Goal: Task Accomplishment & Management: Use online tool/utility

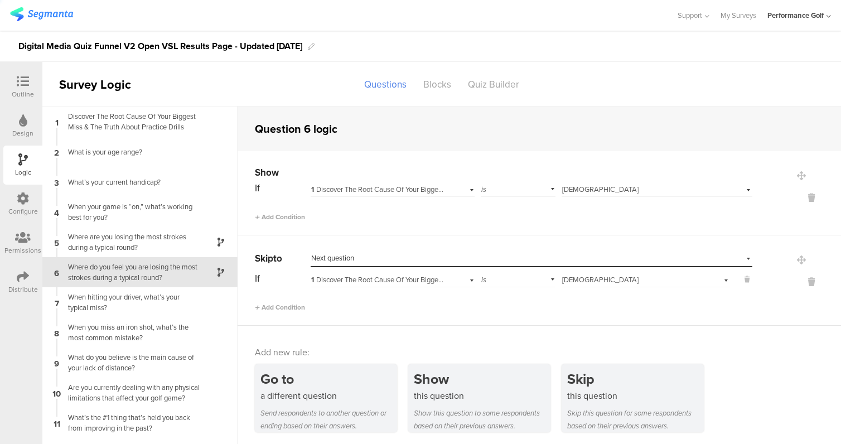
scroll to position [4, 0]
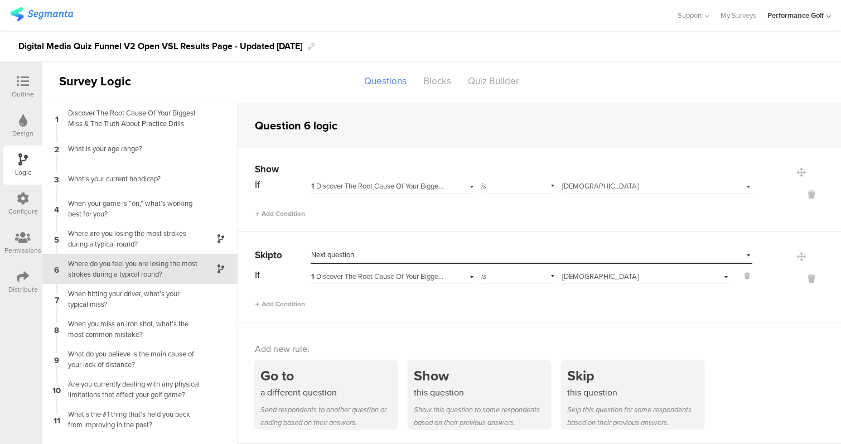
click at [22, 84] on icon at bounding box center [23, 81] width 12 height 12
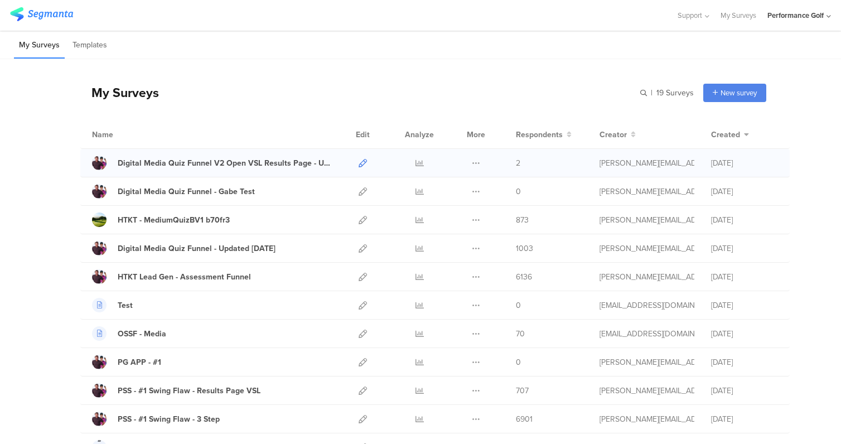
click at [360, 164] on icon at bounding box center [363, 163] width 8 height 8
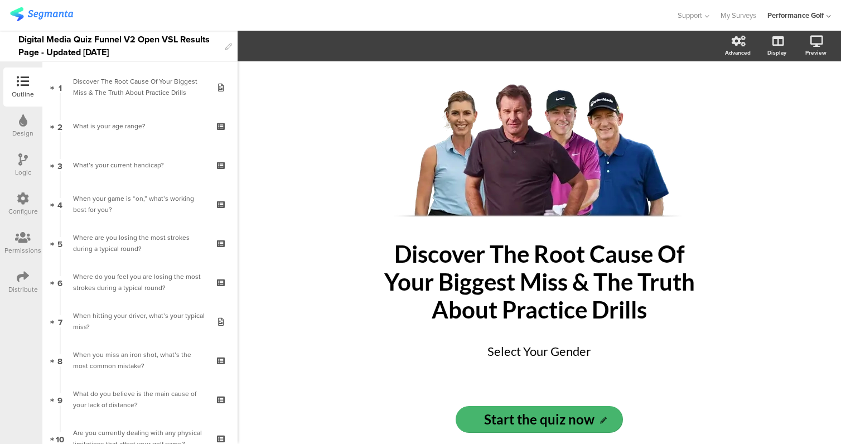
click at [23, 158] on icon at bounding box center [22, 159] width 9 height 12
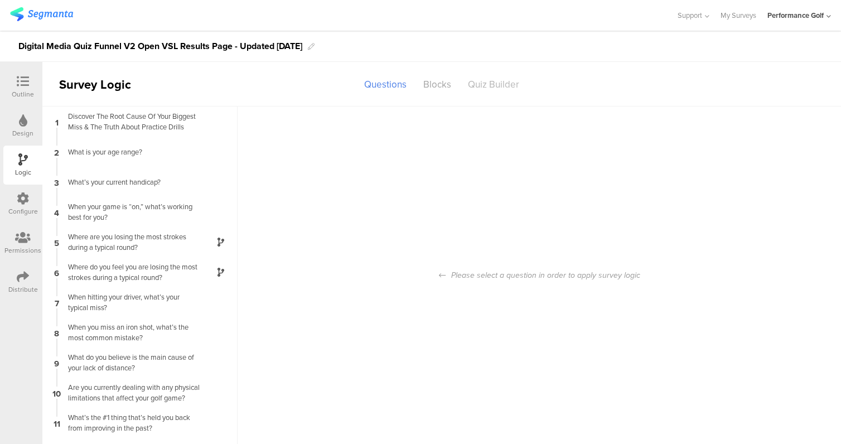
click at [497, 81] on div "Quiz Builder" at bounding box center [493, 85] width 68 height 20
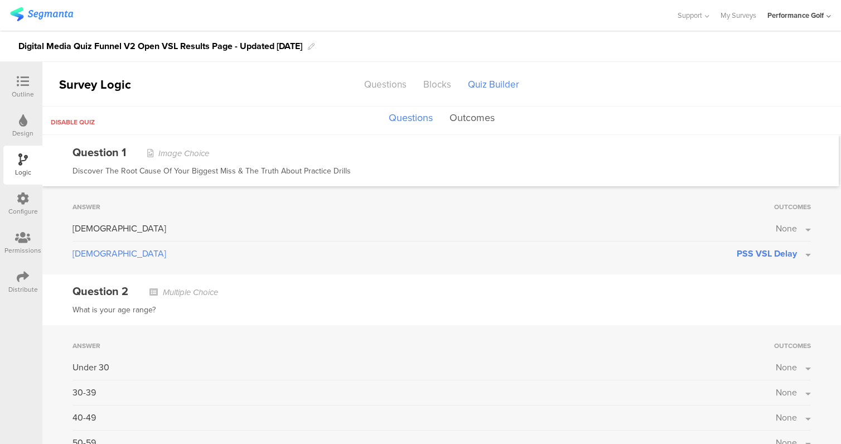
click at [479, 119] on button "Outcomes" at bounding box center [472, 118] width 51 height 21
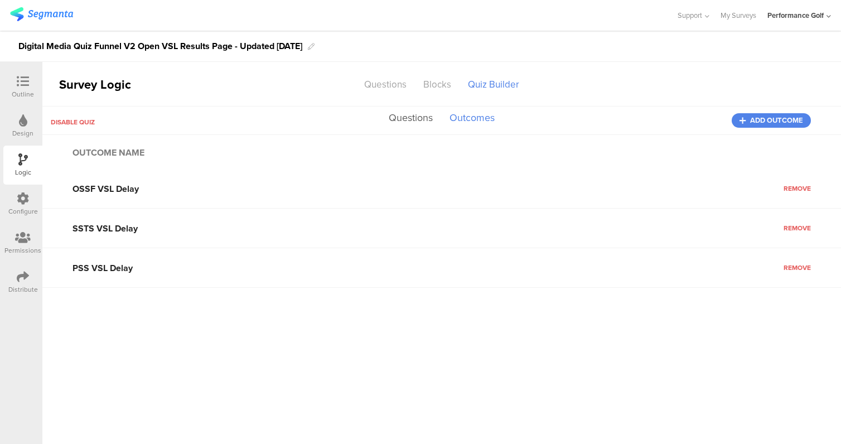
click at [396, 119] on button "Questions" at bounding box center [411, 118] width 50 height 21
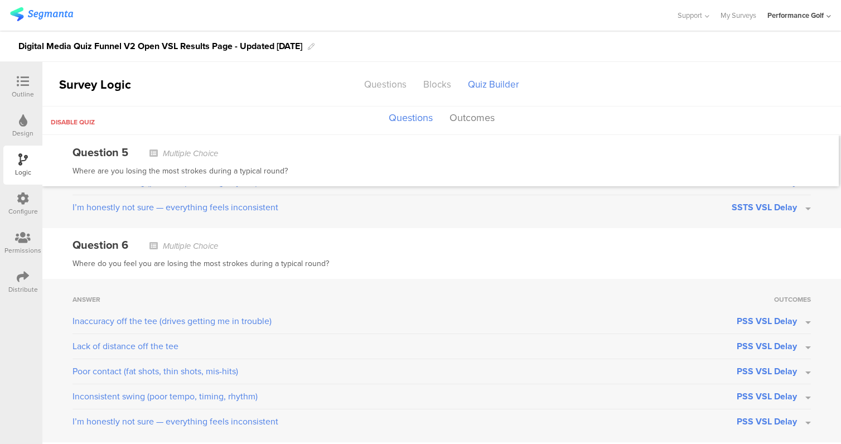
scroll to position [962, 0]
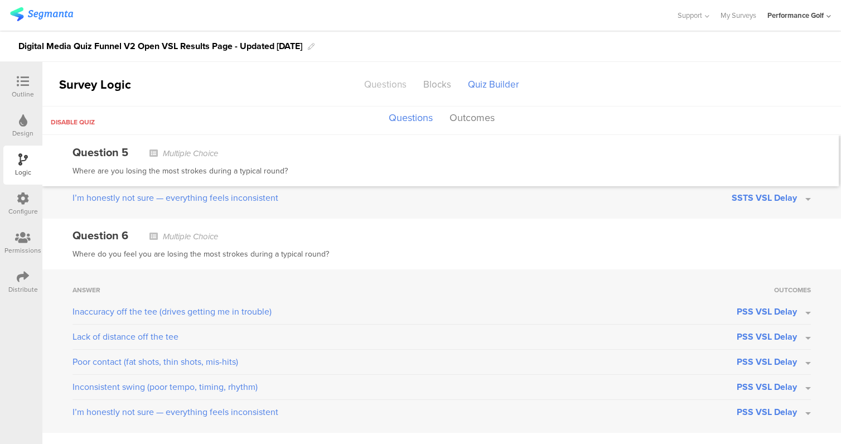
click at [376, 80] on div "Questions" at bounding box center [385, 85] width 59 height 20
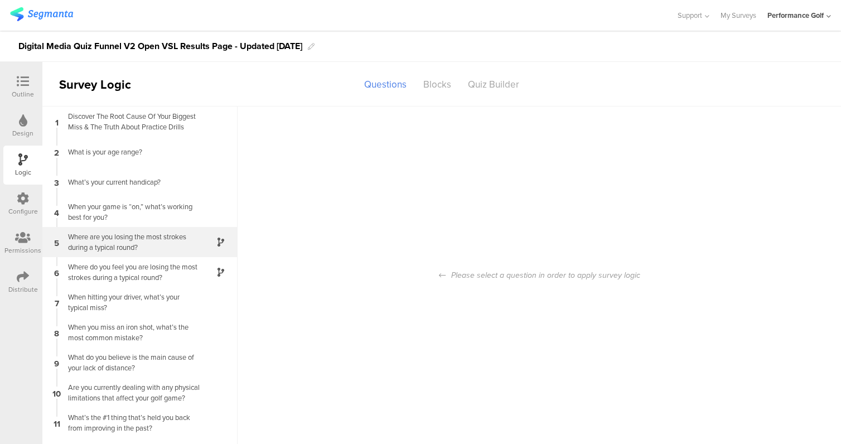
click at [156, 248] on div "Where are you losing the most strokes during a typical round?" at bounding box center [130, 241] width 139 height 21
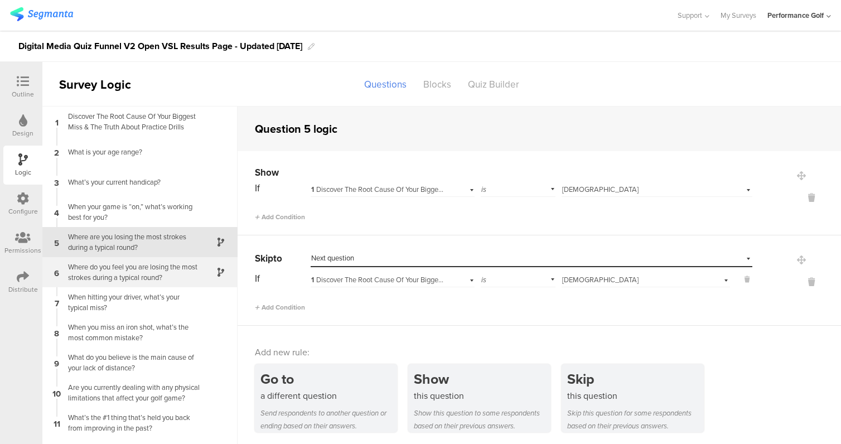
click at [158, 279] on div "Where do you feel you are losing the most strokes during a typical round?" at bounding box center [130, 272] width 139 height 21
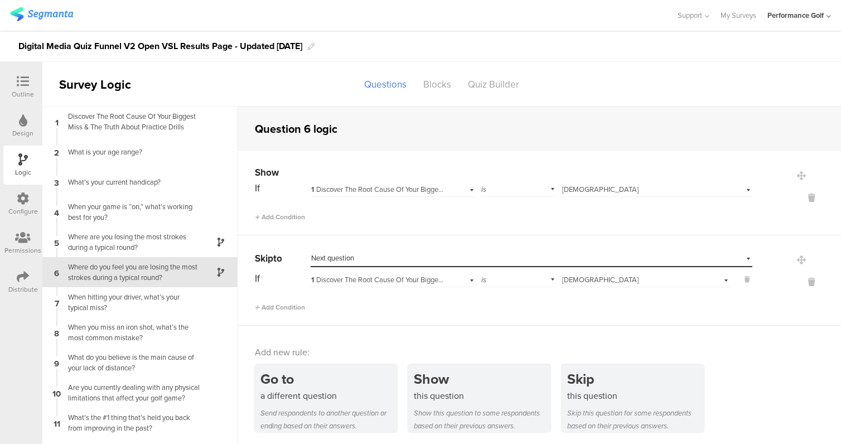
scroll to position [4, 0]
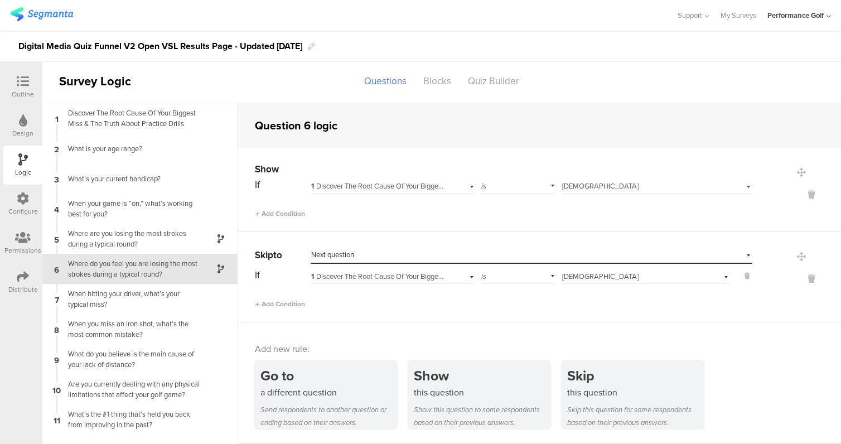
click at [16, 80] on div at bounding box center [23, 82] width 22 height 14
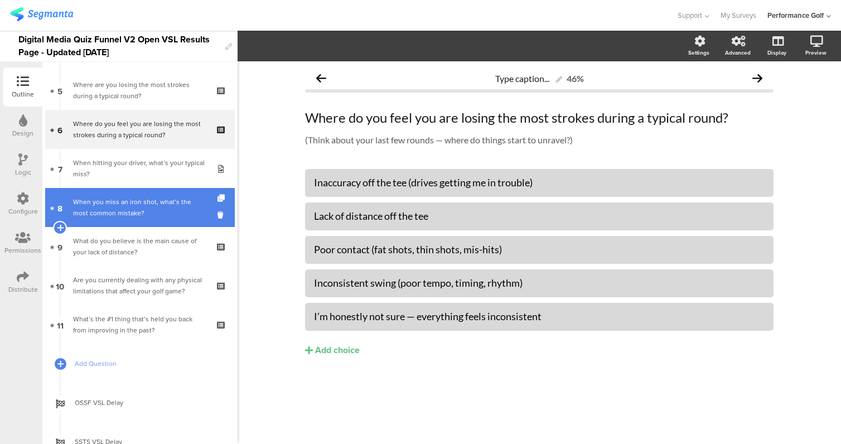
scroll to position [234, 0]
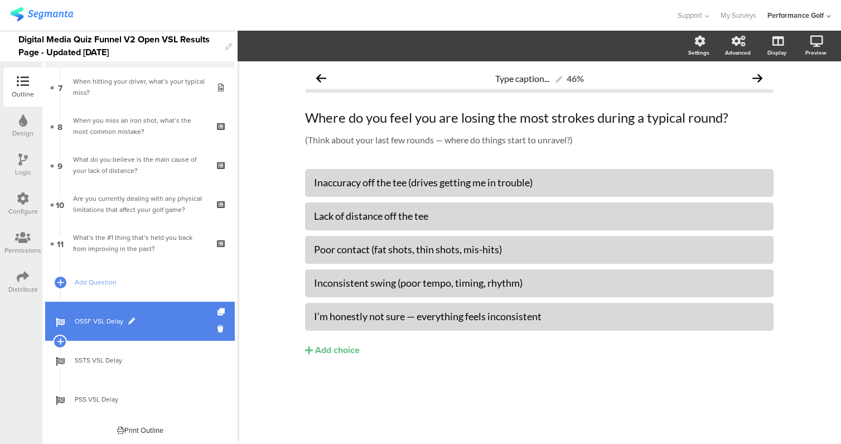
click at [103, 317] on span "OSSF VSL Delay" at bounding box center [146, 321] width 143 height 11
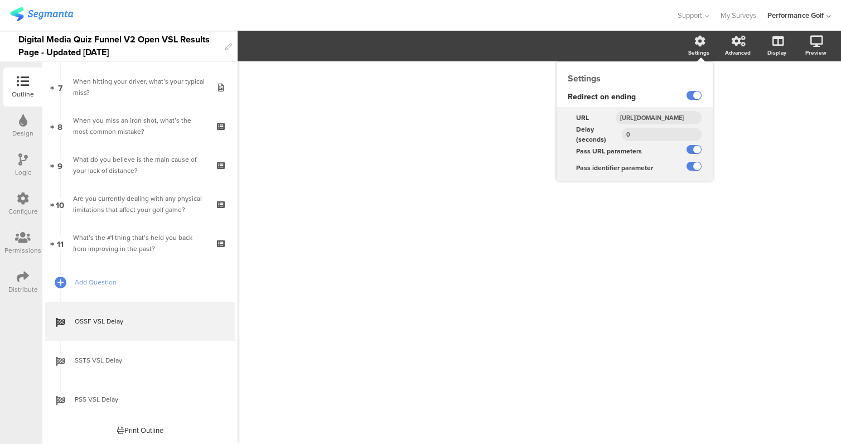
click at [675, 109] on div "URL https://www.performancegolf.com/one-shot-slice-fix/media/video-sc-b-dfqe-qu…" at bounding box center [634, 116] width 156 height 19
click at [675, 109] on div "https://www.performancegolf.com/one-shot-slice-fix/media/video-sc-b-dfqe-quiz-2" at bounding box center [660, 117] width 106 height 17
click at [669, 117] on input "https://www.performancegolf.com/one-shot-slice-fix/media/video-sc-b-dfqe-quiz-2" at bounding box center [659, 117] width 86 height 13
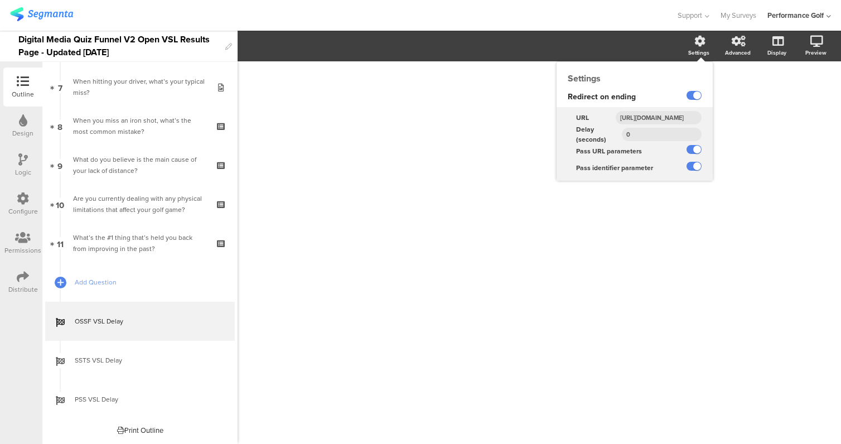
click at [669, 117] on input "https://www.performancegolf.com/one-shot-slice-fix/media/video-sc-b-dfqe-quiz-2" at bounding box center [659, 117] width 86 height 13
click at [704, 39] on icon at bounding box center [699, 41] width 11 height 11
click at [677, 119] on input "https://www.performancegolf.com/one-shot-slice-fix/media/video-sc-b-dfqe-quiz-2" at bounding box center [659, 117] width 86 height 13
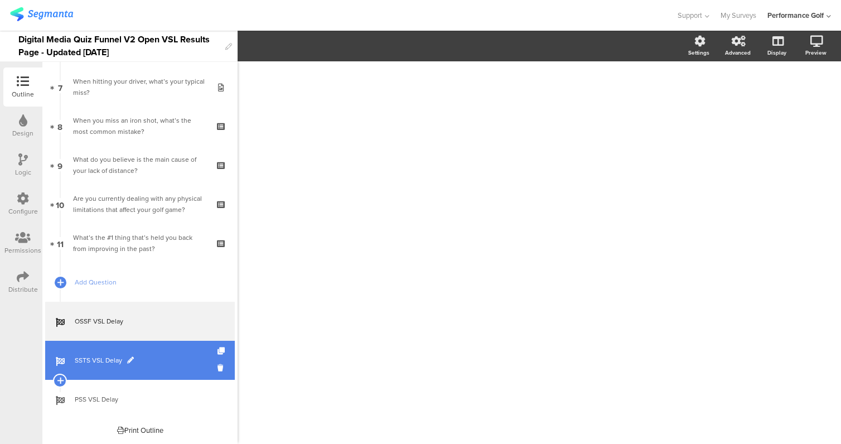
click at [124, 361] on span "SSTS VSL Delay" at bounding box center [146, 360] width 143 height 11
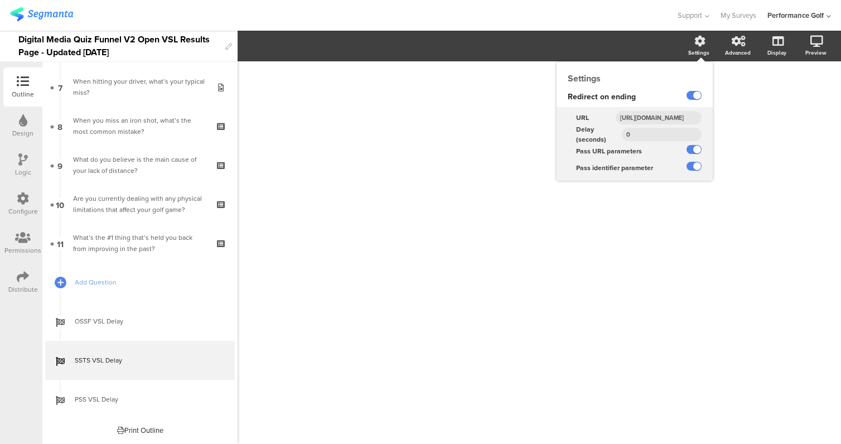
click at [706, 39] on div "Settings" at bounding box center [704, 46] width 39 height 28
click at [665, 115] on input "https://www.performancegolf.com/simple-strike-sequence/media/video-sc-b-dfqe-qu…" at bounding box center [659, 117] width 86 height 13
click at [701, 49] on div "Settings" at bounding box center [698, 53] width 21 height 8
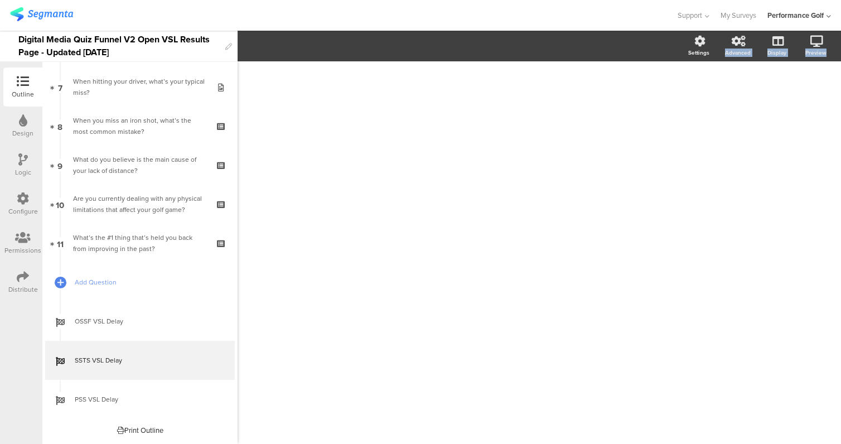
drag, startPoint x: 662, startPoint y: 120, endPoint x: 741, endPoint y: 117, distance: 79.2
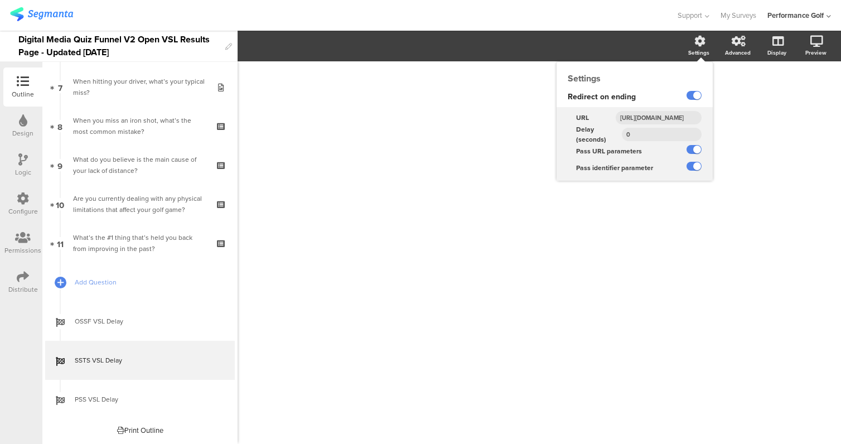
click at [704, 50] on div "Settings" at bounding box center [698, 53] width 21 height 8
drag, startPoint x: 667, startPoint y: 118, endPoint x: 709, endPoint y: 121, distance: 41.4
click at [709, 121] on div "https://www.performancegolf.com/simple-strike-sequence/media/video-sc-b-dfqe-qu…" at bounding box center [660, 117] width 106 height 17
click at [677, 117] on input "https://www.performancegolf.com/simple-strike-sequence/media/video-sc-b-dfqe-qu…" at bounding box center [659, 117] width 86 height 13
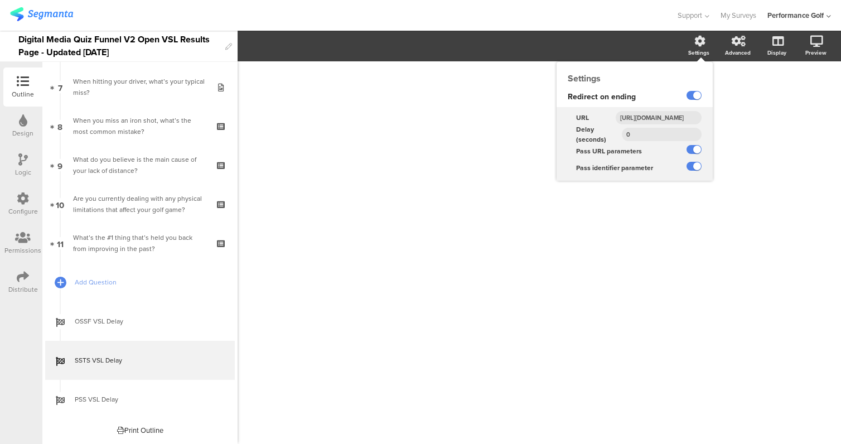
click at [677, 117] on input "https://www.performancegolf.com/simple-strike-sequence/media/video-sc-b-dfqe-qu…" at bounding box center [659, 117] width 86 height 13
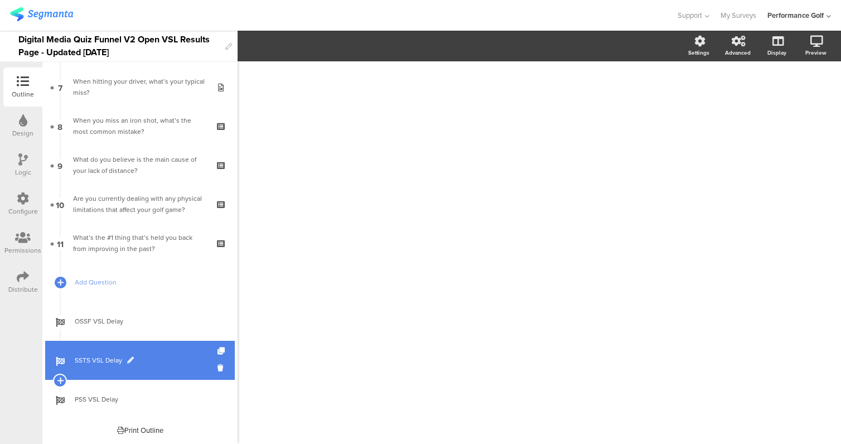
click at [175, 352] on link "SSTS VSL Delay" at bounding box center [140, 360] width 190 height 39
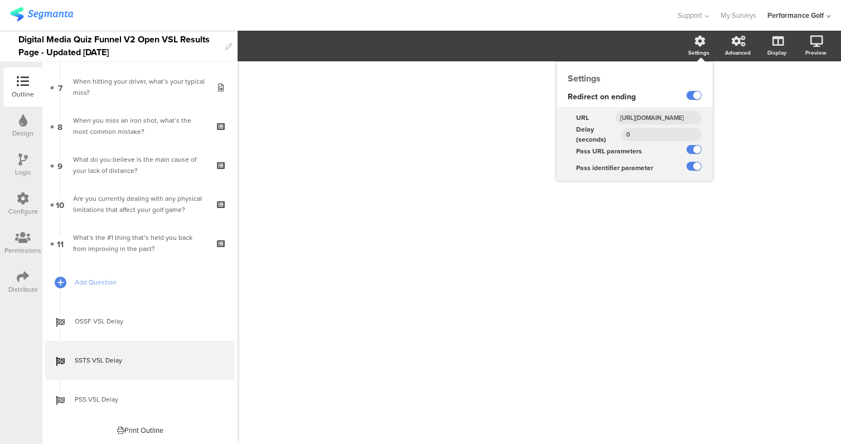
click at [703, 49] on div "Settings" at bounding box center [698, 53] width 21 height 8
click at [655, 117] on input "https://www.performancegolf.com/simple-strike-sequence/media/video-sc-b-dfqe-qu…" at bounding box center [659, 117] width 86 height 13
paste input "https://www.performancegolf.com/simple-strike-sequence/media/video-sc-b-dfqe-qu…"
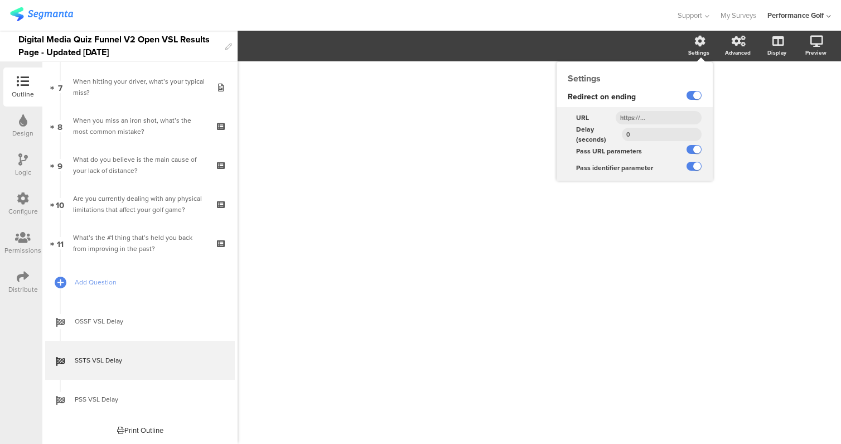
type input "https://www.performancegolf.com/simple-strike-sequence/media/video-sc-b-dfqe-qu…"
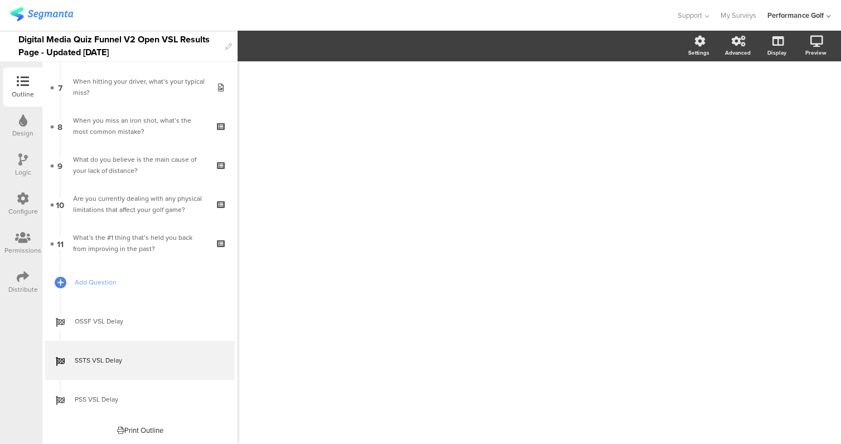
click at [671, 243] on div "/" at bounding box center [539, 252] width 446 height 33
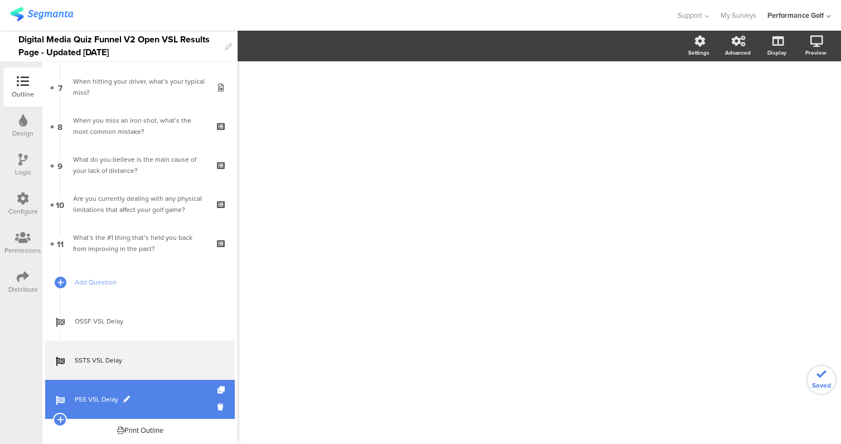
click at [158, 395] on span "PSS VSL Delay" at bounding box center [146, 399] width 143 height 11
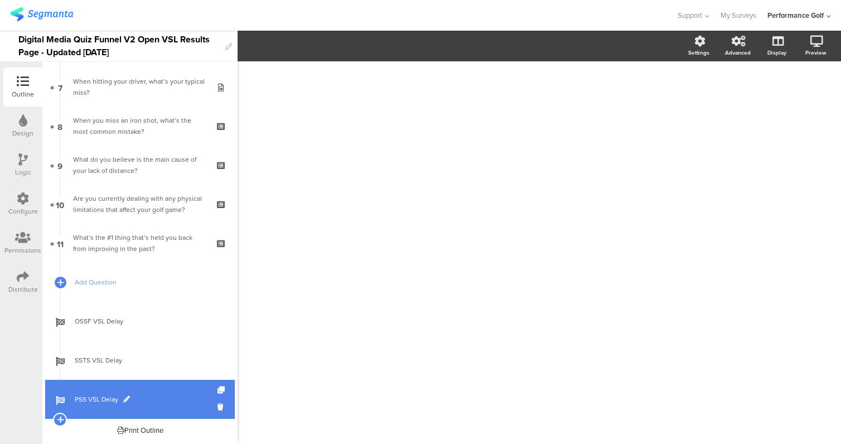
click at [179, 389] on link "PSS VSL Delay" at bounding box center [140, 399] width 190 height 39
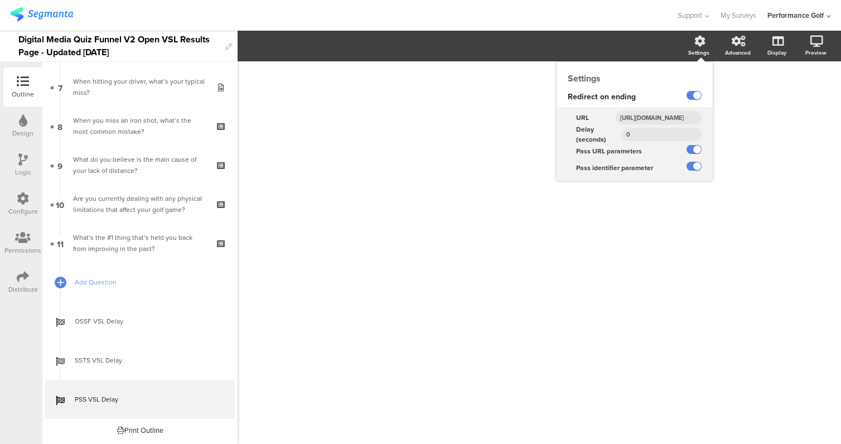
click at [702, 46] on div "Settings" at bounding box center [704, 46] width 39 height 28
click at [651, 122] on input "https://www.performancegolf.com/pendulum-swing-sequence/media/video-sc-b-dfqe-q…" at bounding box center [659, 117] width 86 height 13
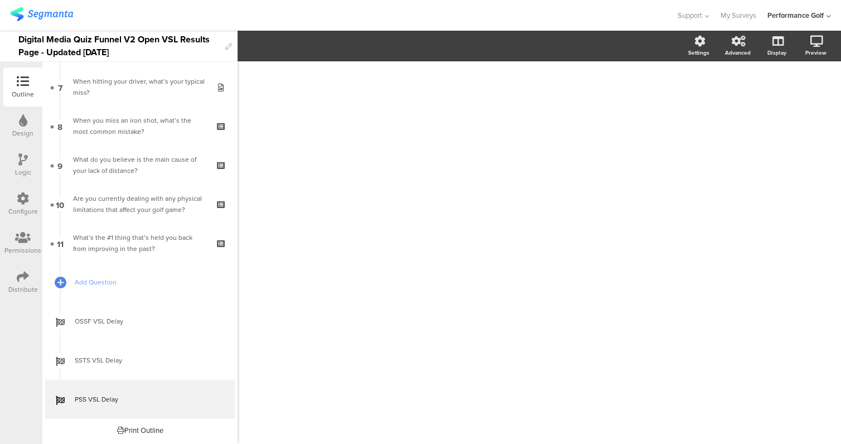
click at [668, 221] on div "/" at bounding box center [539, 246] width 468 height 371
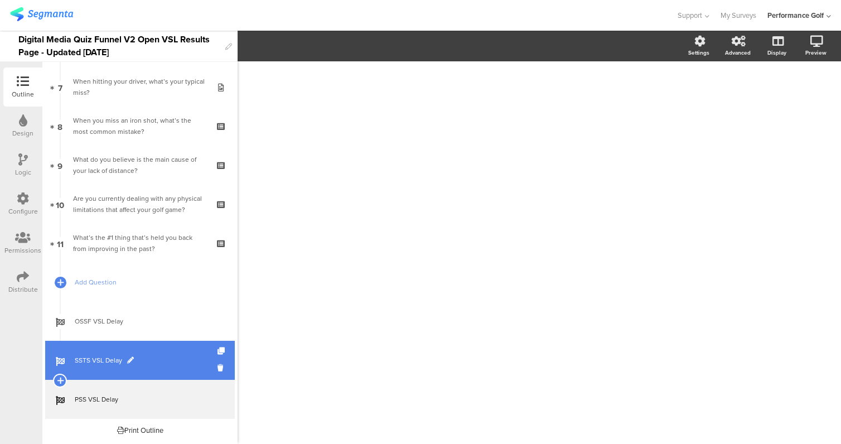
click at [143, 355] on span "SSTS VSL Delay" at bounding box center [146, 360] width 143 height 11
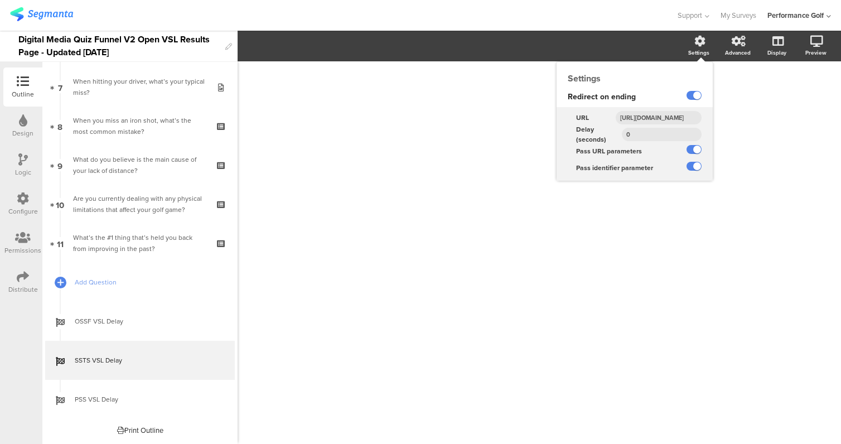
click at [703, 38] on icon at bounding box center [699, 41] width 11 height 11
click at [678, 118] on input "https://www.performancegolf.com/simple-strike-sequence/media/video-sc-b-dfqe-qu…" at bounding box center [659, 117] width 86 height 13
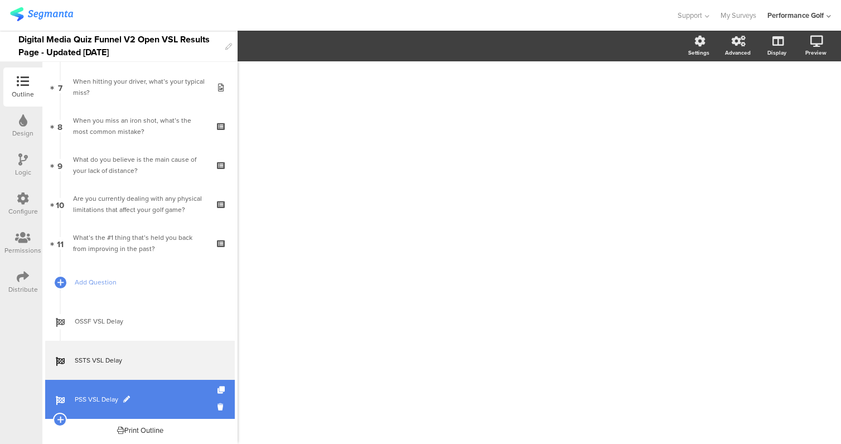
click at [164, 394] on span "PSS VSL Delay" at bounding box center [146, 399] width 143 height 11
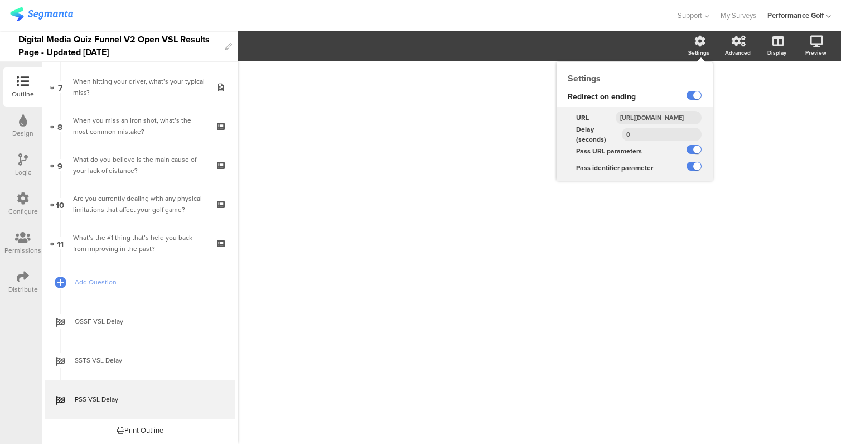
click at [699, 47] on div "Settings" at bounding box center [704, 46] width 39 height 28
click at [670, 116] on input "https://www.performancegolf.com/pendulum-swing-sequence/media/video-sc-b-dfqe-q…" at bounding box center [659, 117] width 86 height 13
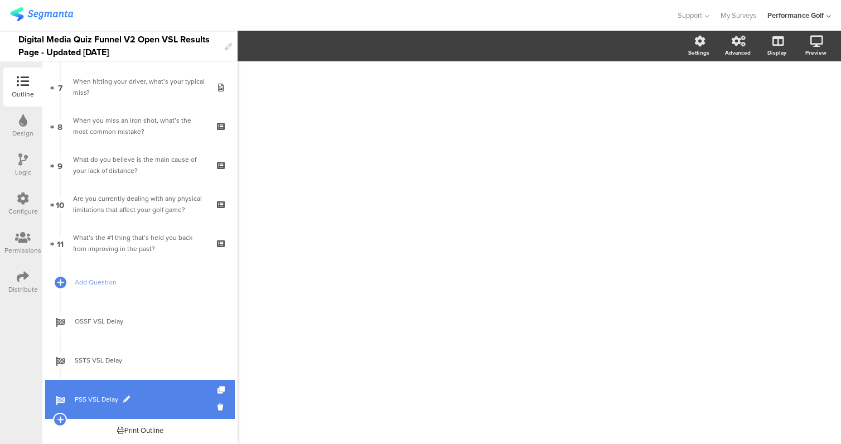
click at [175, 394] on span "PSS VSL Delay" at bounding box center [146, 399] width 143 height 11
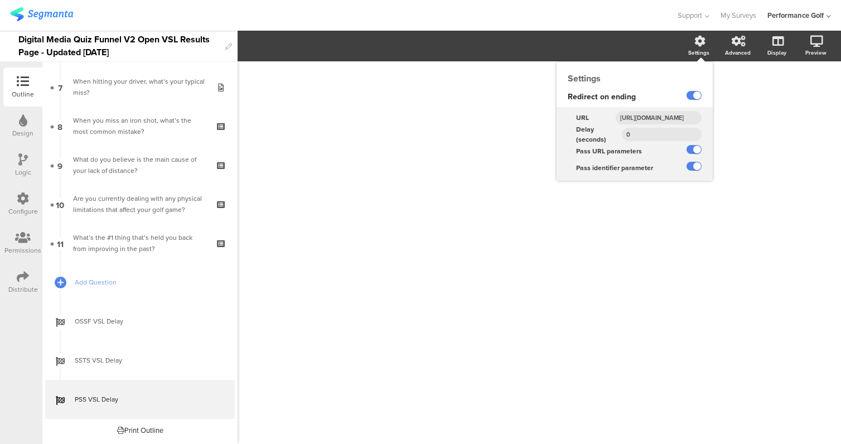
click at [698, 42] on icon at bounding box center [699, 41] width 11 height 11
click at [649, 117] on input "https://www.performancegolf.com/pendulum-swing-sequence/media/video-sc-b-dfqe-q…" at bounding box center [659, 117] width 86 height 13
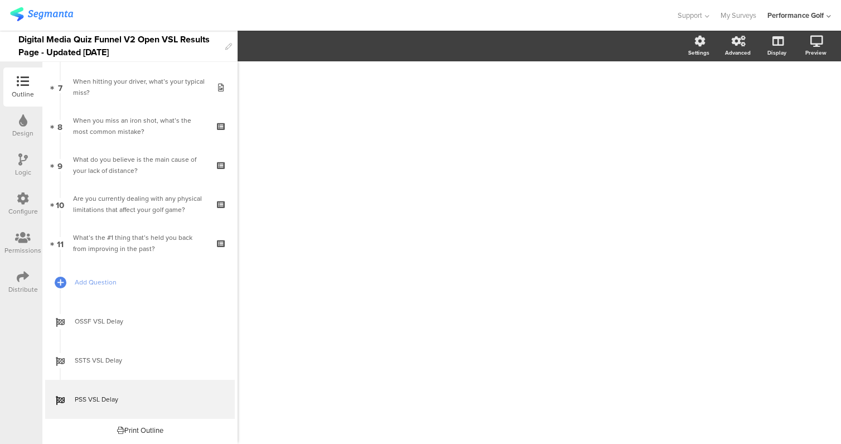
click at [684, 251] on div "/" at bounding box center [539, 252] width 446 height 33
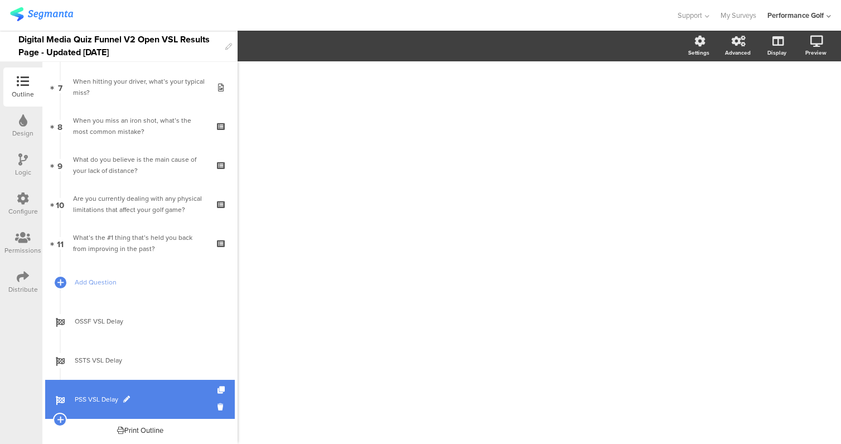
click at [146, 403] on span "PSS VSL Delay" at bounding box center [146, 399] width 143 height 11
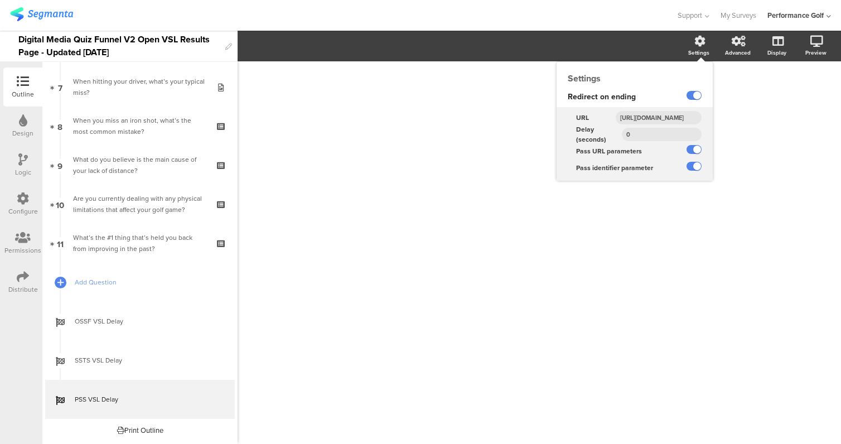
drag, startPoint x: 651, startPoint y: 117, endPoint x: 712, endPoint y: 123, distance: 61.1
click at [712, 123] on div "https://www.performancegolf.com/pendulum-swing-sequence/media/video-sc-b-dfqe-q…" at bounding box center [660, 117] width 106 height 17
click at [684, 118] on input "https://www.performancegolf.com/pendulum-swing-sequence/media/video-sc-b-dfqe-q…" at bounding box center [659, 117] width 86 height 13
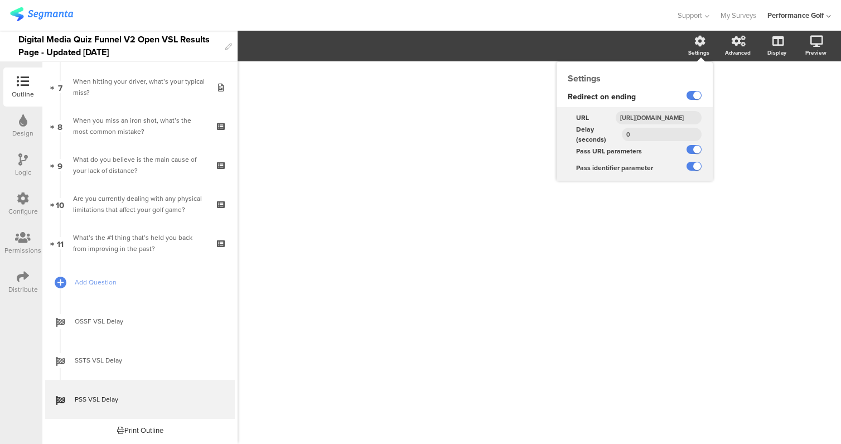
click at [676, 117] on input "https://www.performancegolf.com/pendulum-swing-sequence/media/video-sc-b-dfqe-q…" at bounding box center [659, 117] width 86 height 13
